Goal: Navigation & Orientation: Understand site structure

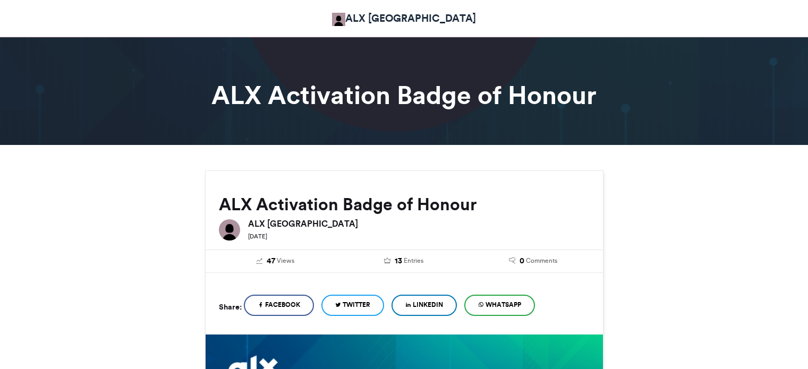
scroll to position [291, 0]
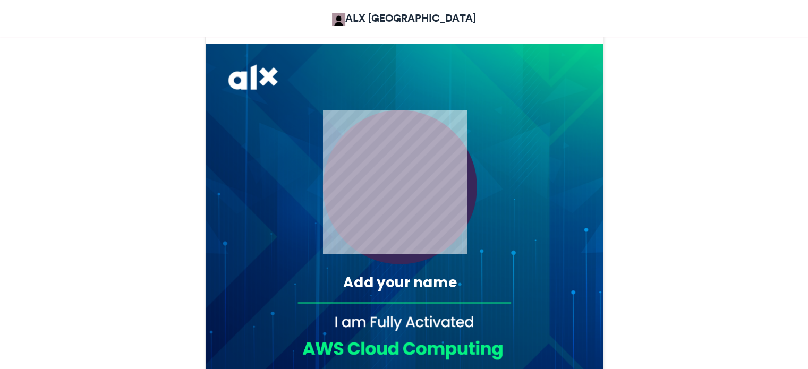
click at [378, 288] on div "Add your name" at bounding box center [399, 283] width 189 height 20
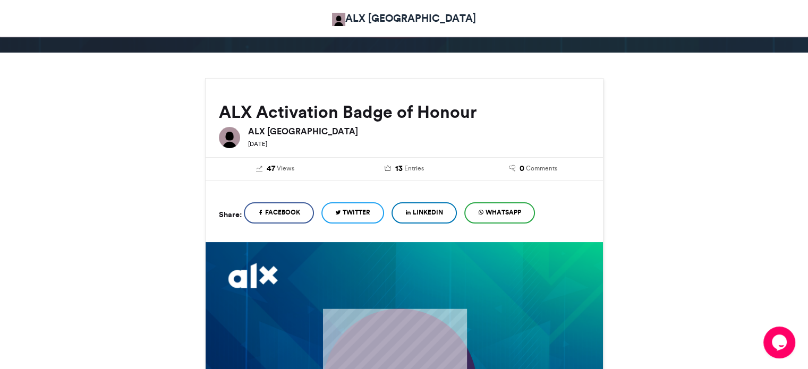
scroll to position [0, 0]
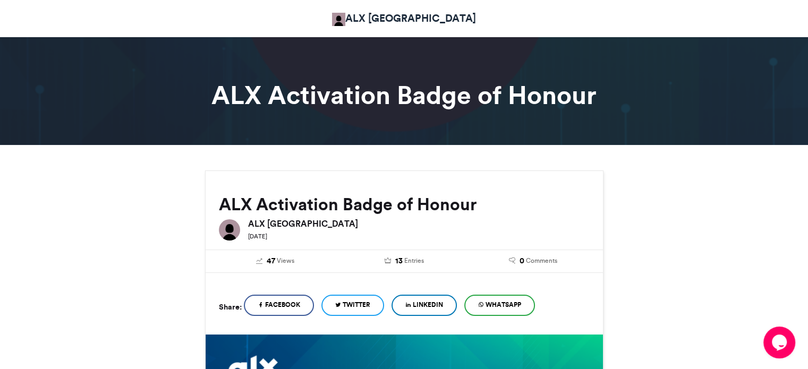
click at [422, 15] on link "ALX [GEOGRAPHIC_DATA]" at bounding box center [404, 18] width 144 height 15
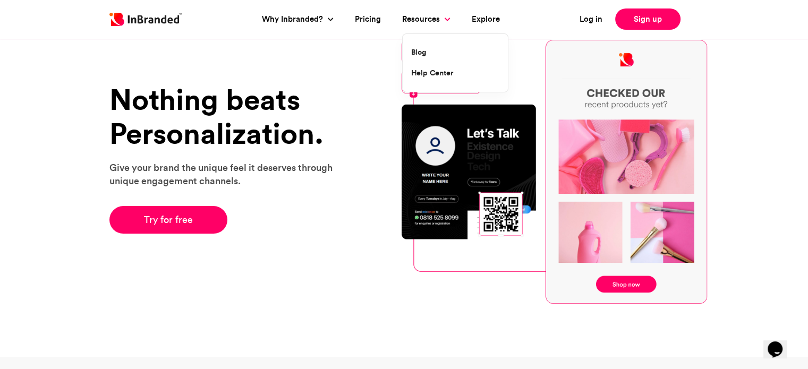
click at [446, 20] on span at bounding box center [447, 19] width 6 height 6
click at [446, 19] on span at bounding box center [447, 19] width 6 height 6
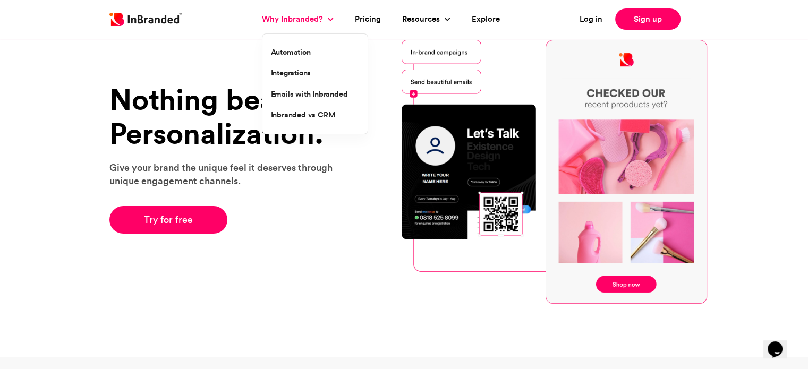
click at [319, 21] on link "Why Inbranded?" at bounding box center [294, 19] width 64 height 12
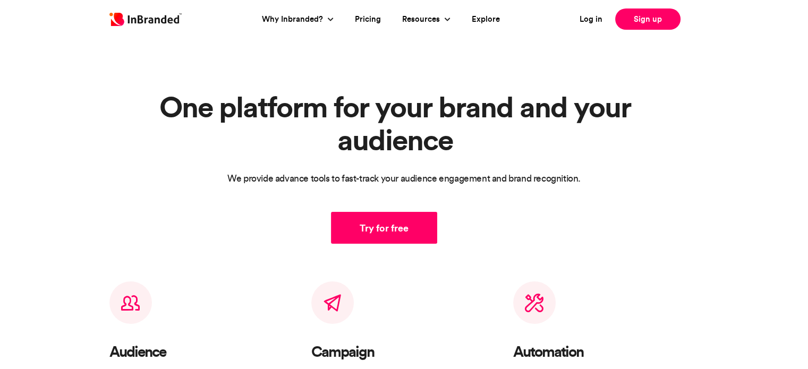
click at [230, 71] on section "One platform for your brand and your audience We provide advance tools to fast-…" at bounding box center [404, 185] width 808 height 313
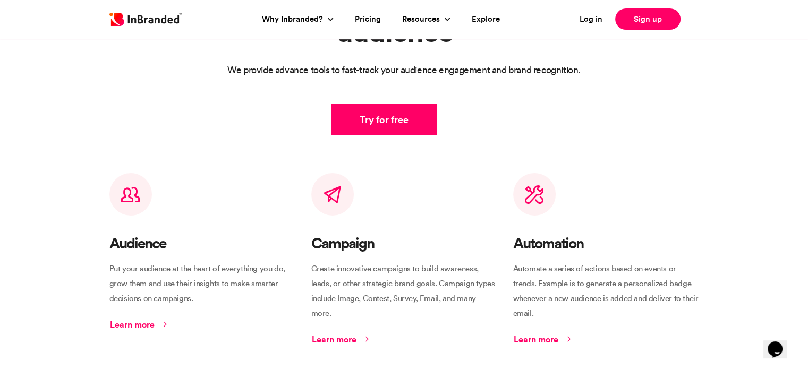
scroll to position [39, 0]
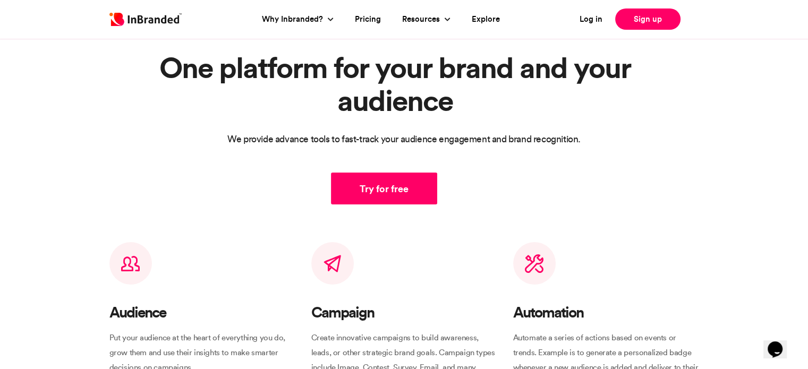
click at [104, 5] on div "Log in Sign up Why Inbranded? Automation Integrations Emails with Inbranded Inb…" at bounding box center [403, 19] width 605 height 28
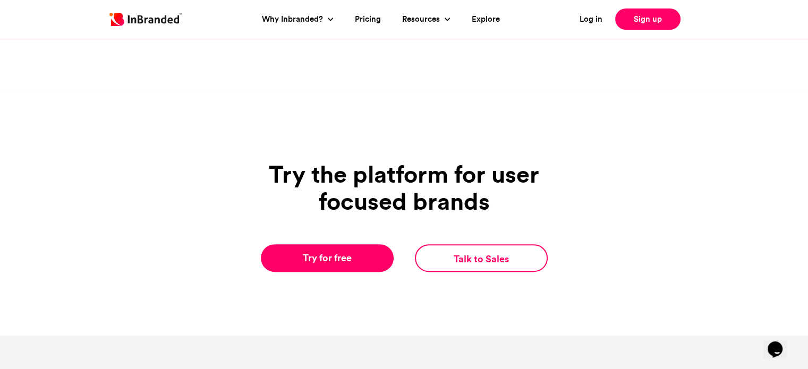
scroll to position [466, 0]
